Goal: Information Seeking & Learning: Learn about a topic

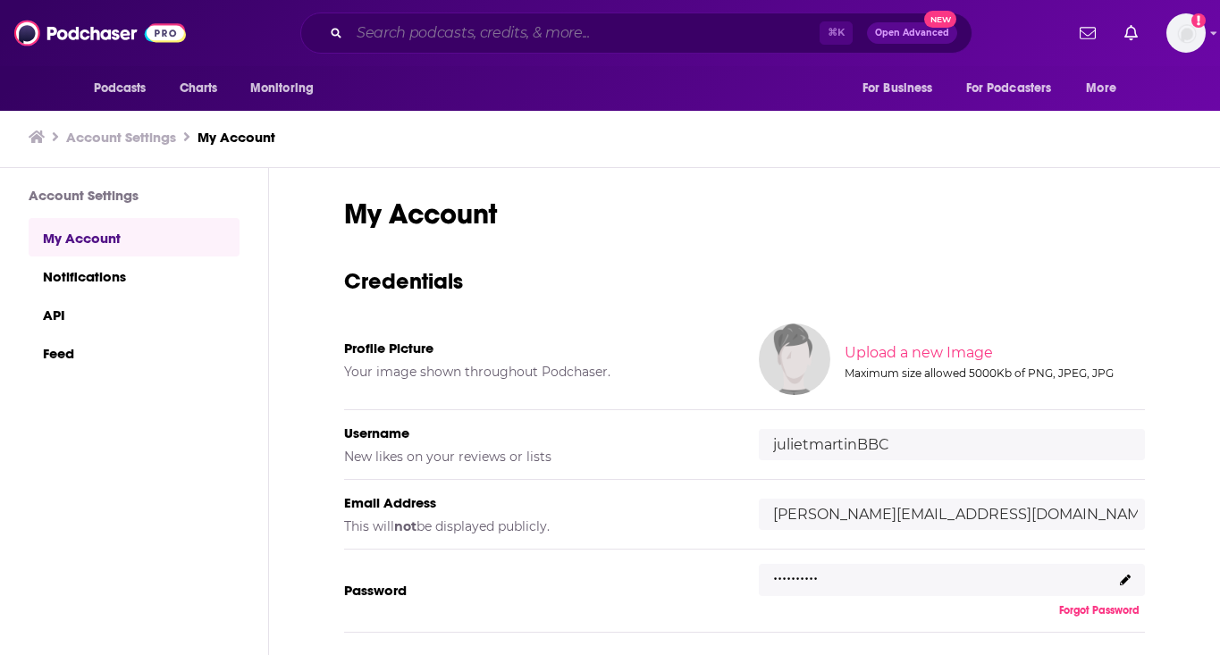
click at [566, 37] on input "Search podcasts, credits, & more..." at bounding box center [584, 33] width 470 height 29
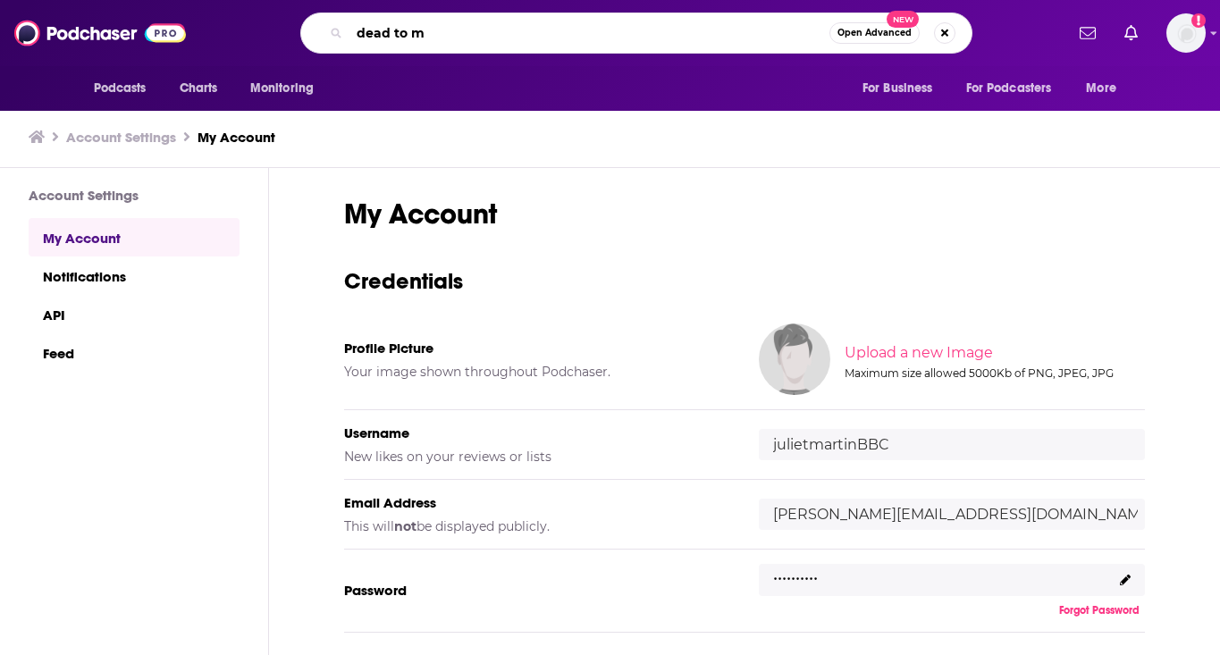
type input "dead to me"
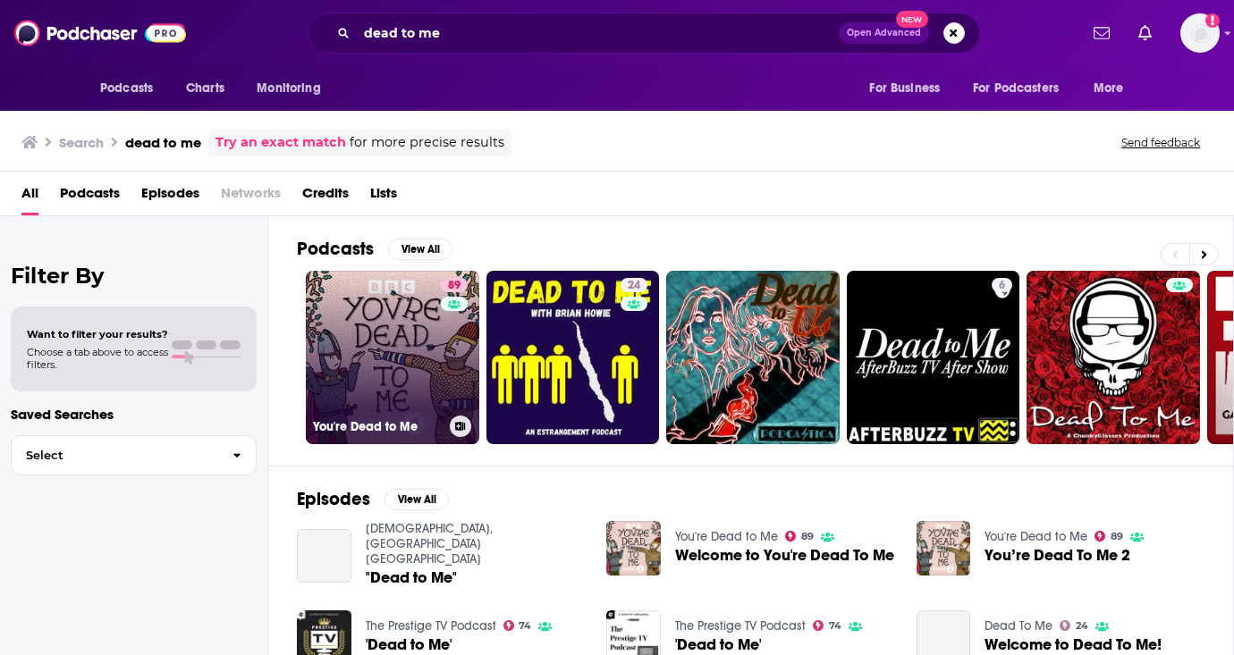
click at [401, 339] on link "89 You're Dead to Me" at bounding box center [392, 357] width 173 height 173
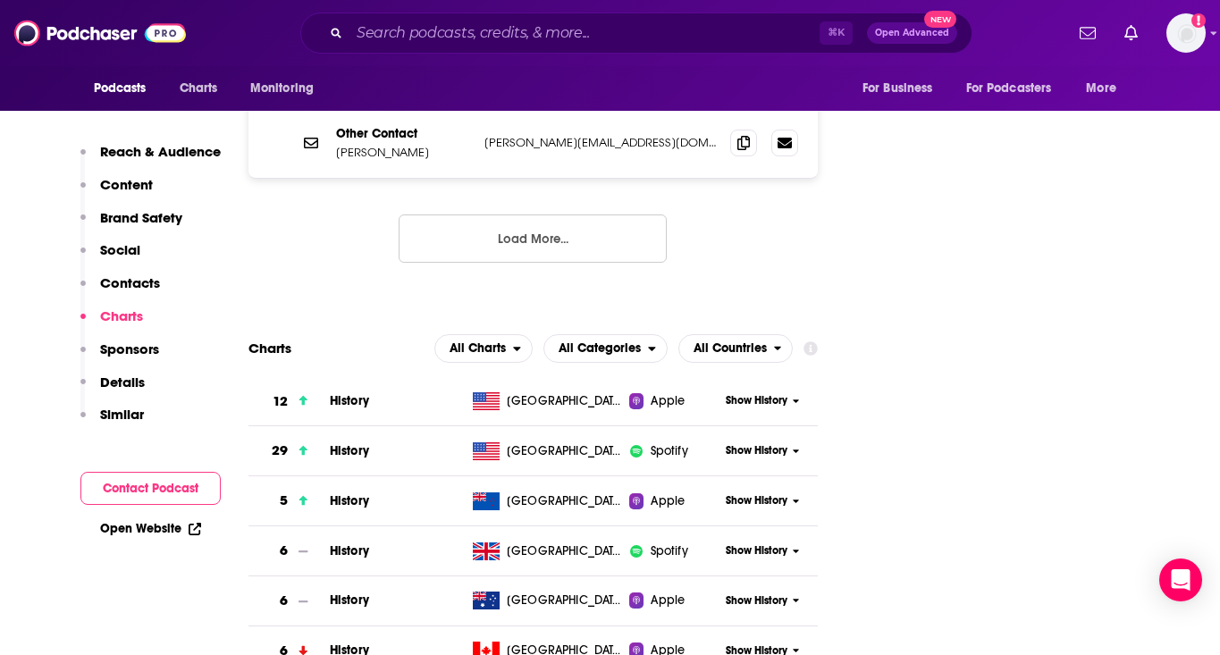
scroll to position [2576, 0]
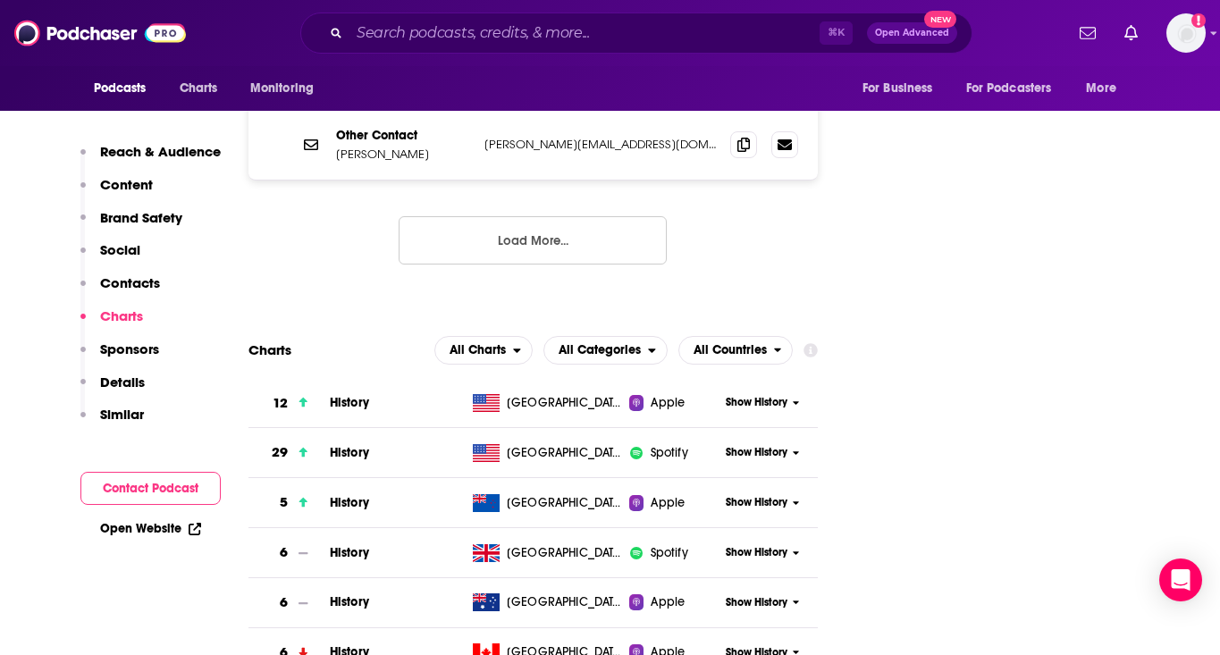
click at [765, 381] on div "Show History" at bounding box center [769, 403] width 98 height 44
click at [765, 395] on span "Show History" at bounding box center [757, 402] width 62 height 15
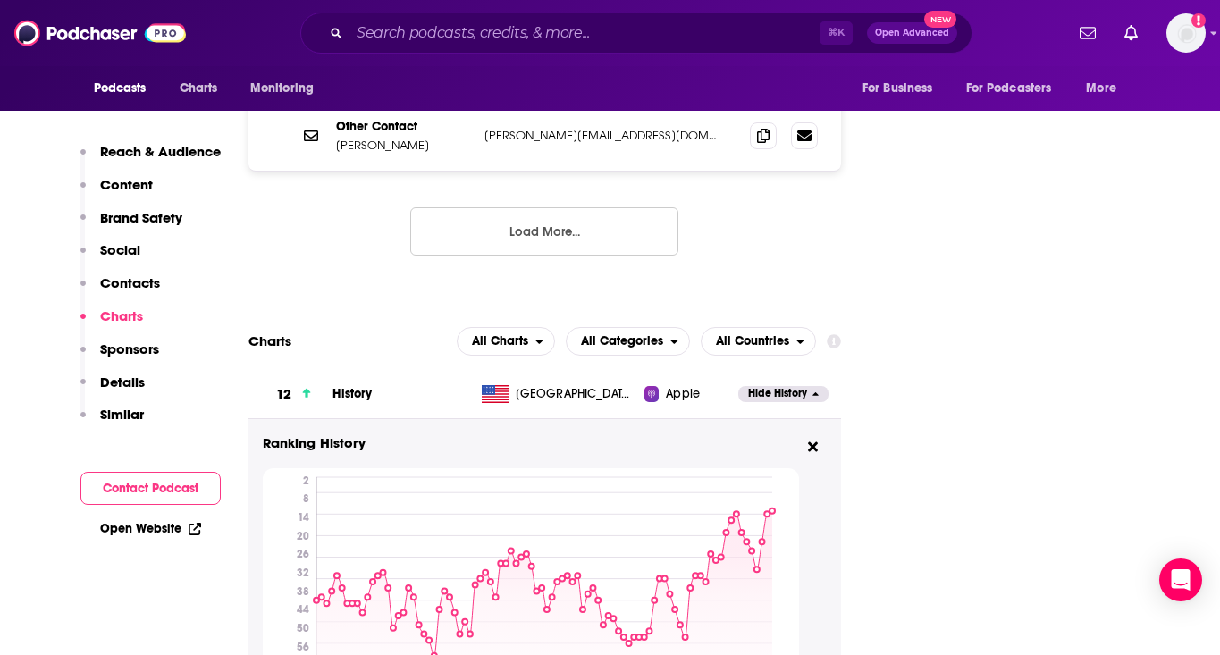
scroll to position [2622, 0]
